Goal: Task Accomplishment & Management: Use online tool/utility

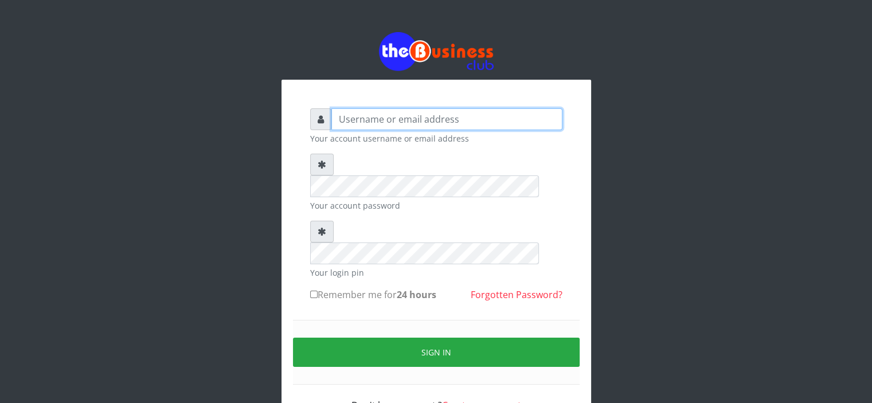
click at [349, 120] on input "text" at bounding box center [446, 119] width 231 height 22
type input "Saremater"
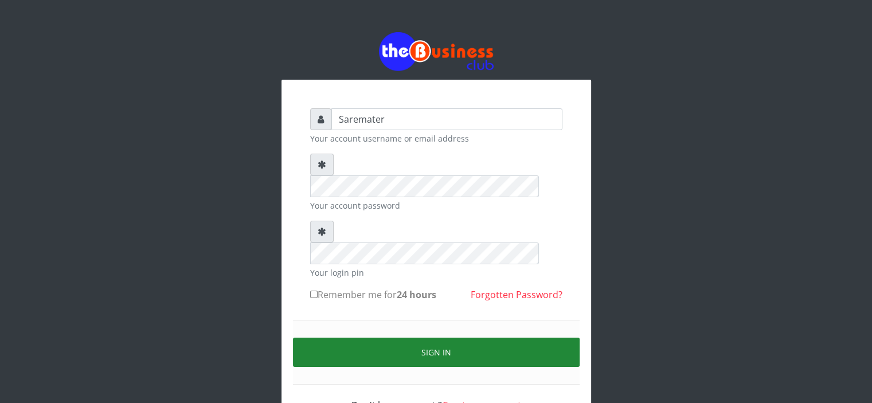
click at [395, 337] on button "Sign in" at bounding box center [436, 351] width 286 height 29
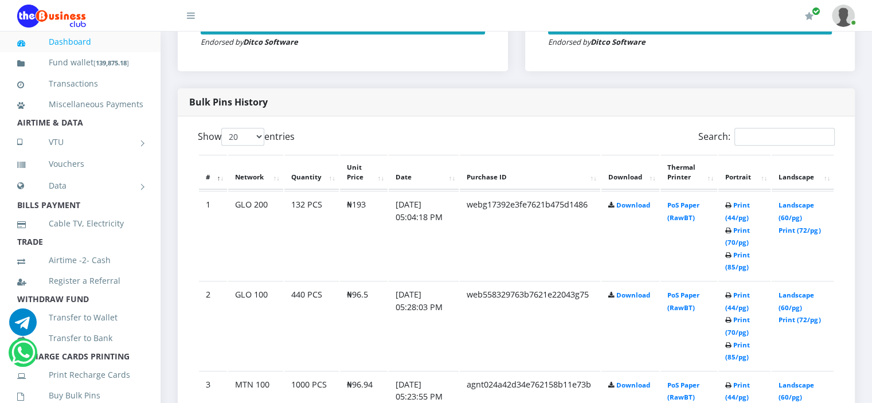
scroll to position [546, 0]
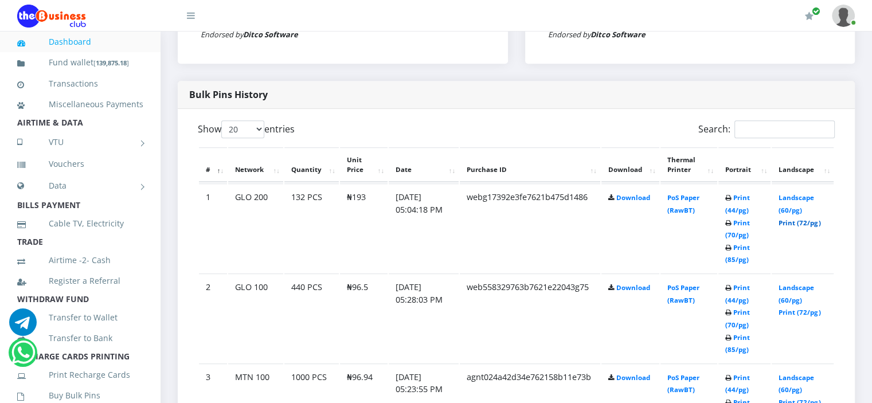
click at [792, 221] on link "Print (72/pg)" at bounding box center [799, 222] width 42 height 9
